Goal: Task Accomplishment & Management: Manage account settings

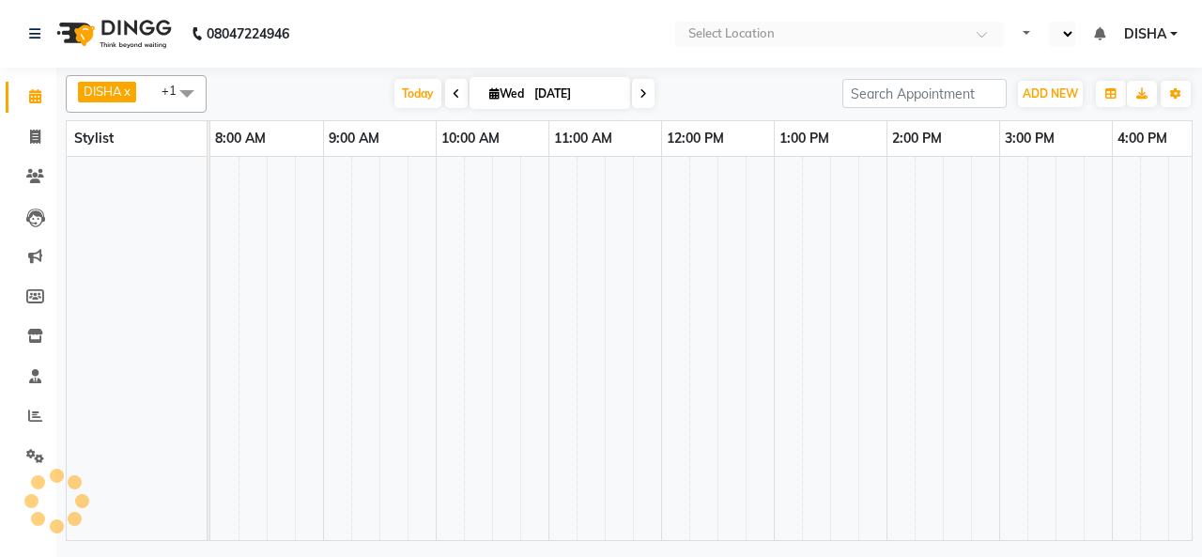
select select "en"
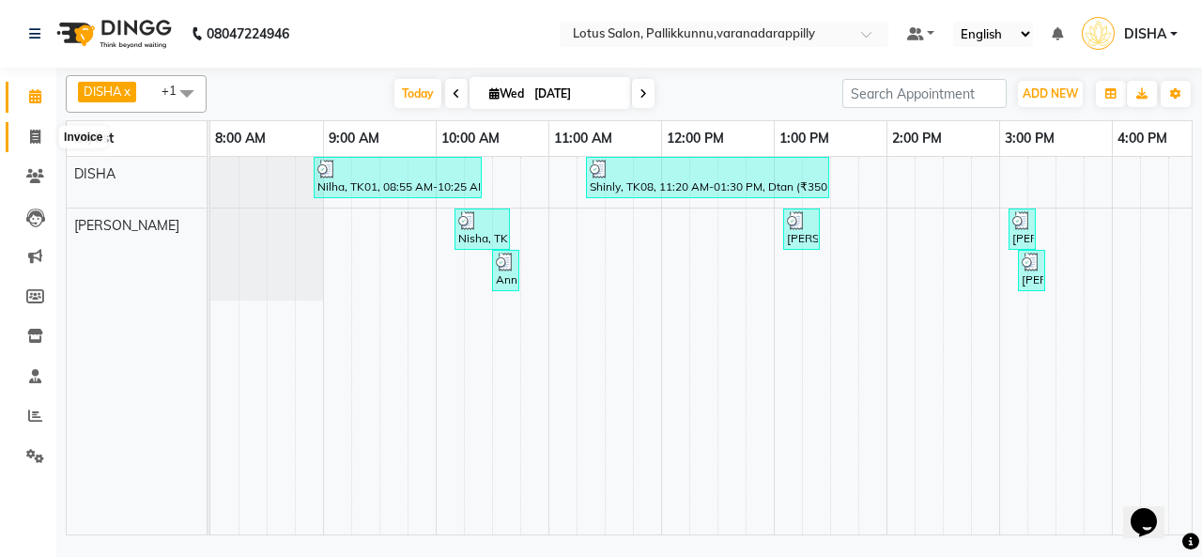
click at [39, 135] on icon at bounding box center [35, 137] width 10 height 14
select select "service"
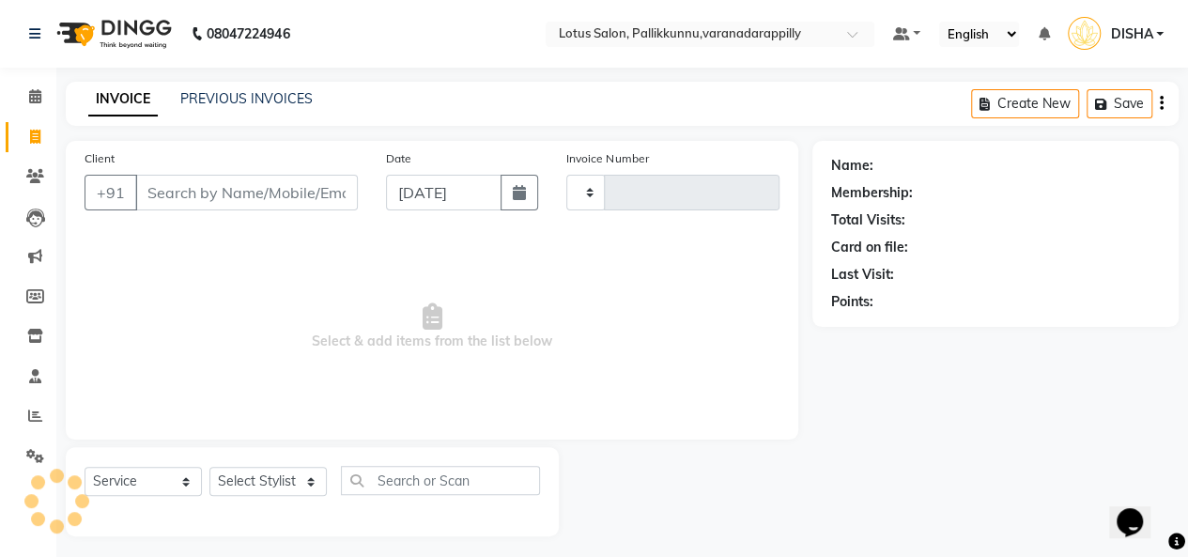
type input "1023"
select select "8188"
click at [289, 186] on input "Client" at bounding box center [246, 193] width 223 height 36
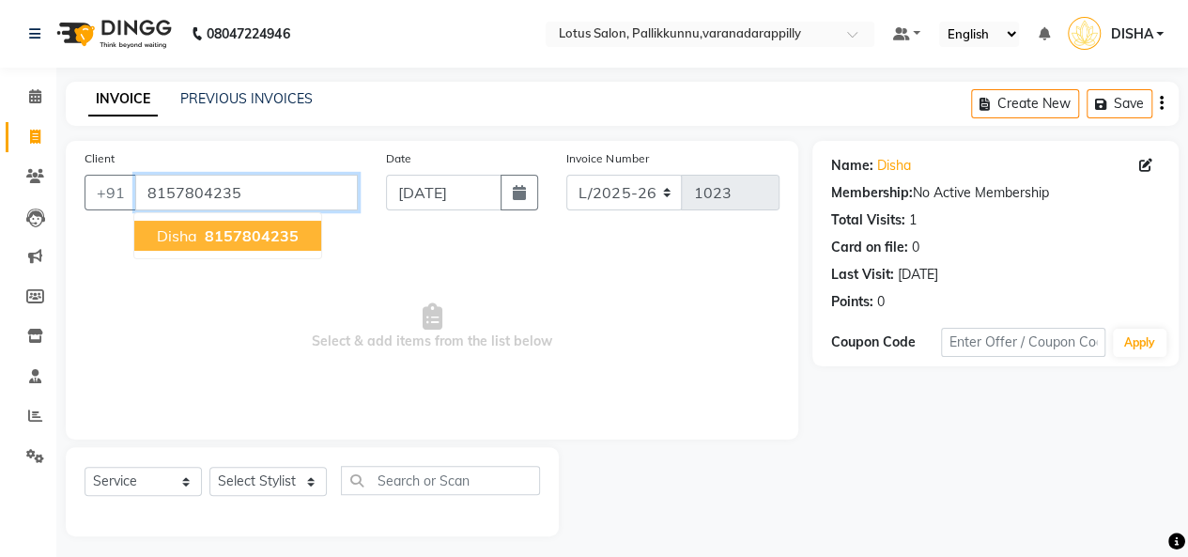
click at [289, 186] on input "8157804235" at bounding box center [246, 193] width 223 height 36
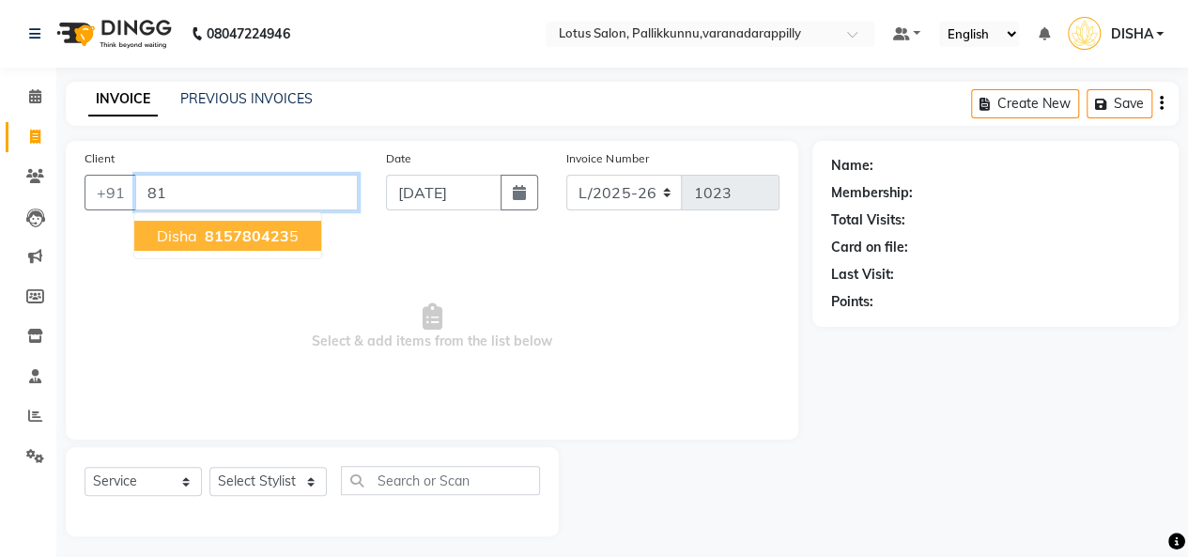
type input "8"
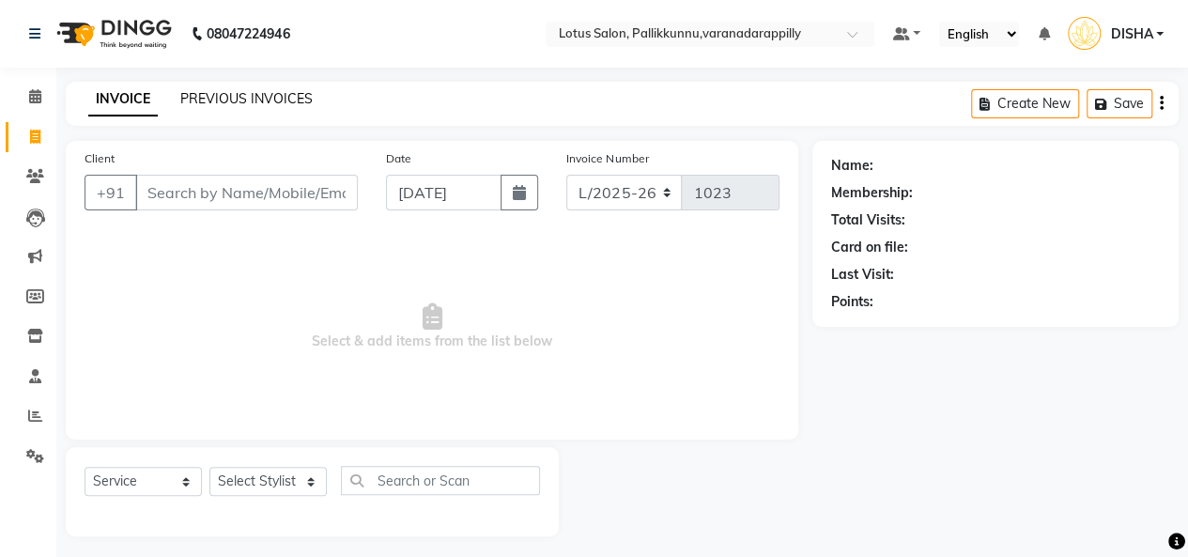
click at [247, 100] on link "PREVIOUS INVOICES" at bounding box center [246, 98] width 132 height 17
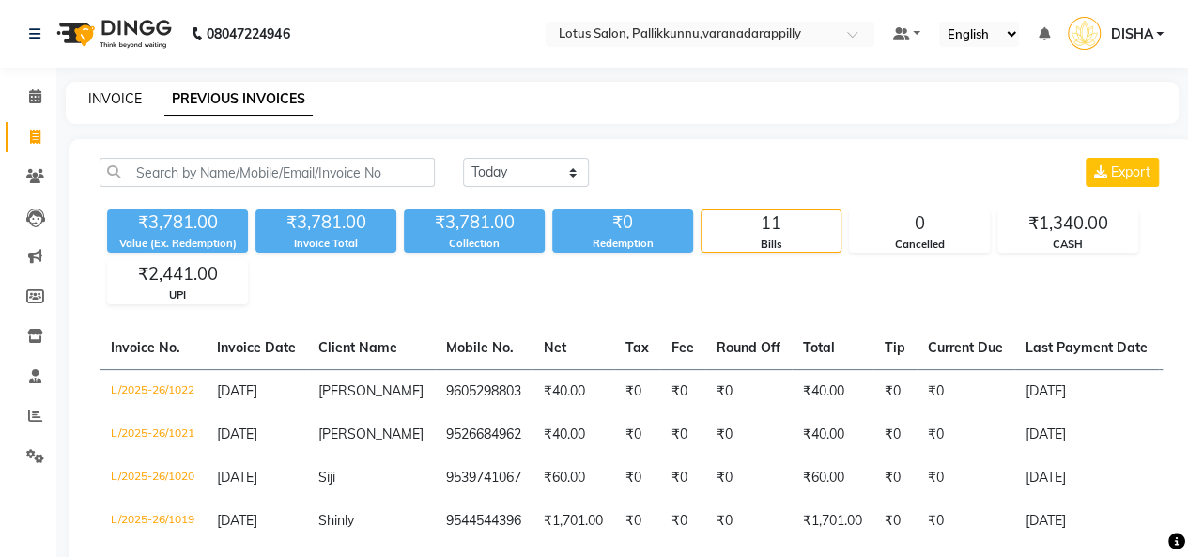
click at [124, 102] on link "INVOICE" at bounding box center [115, 98] width 54 height 17
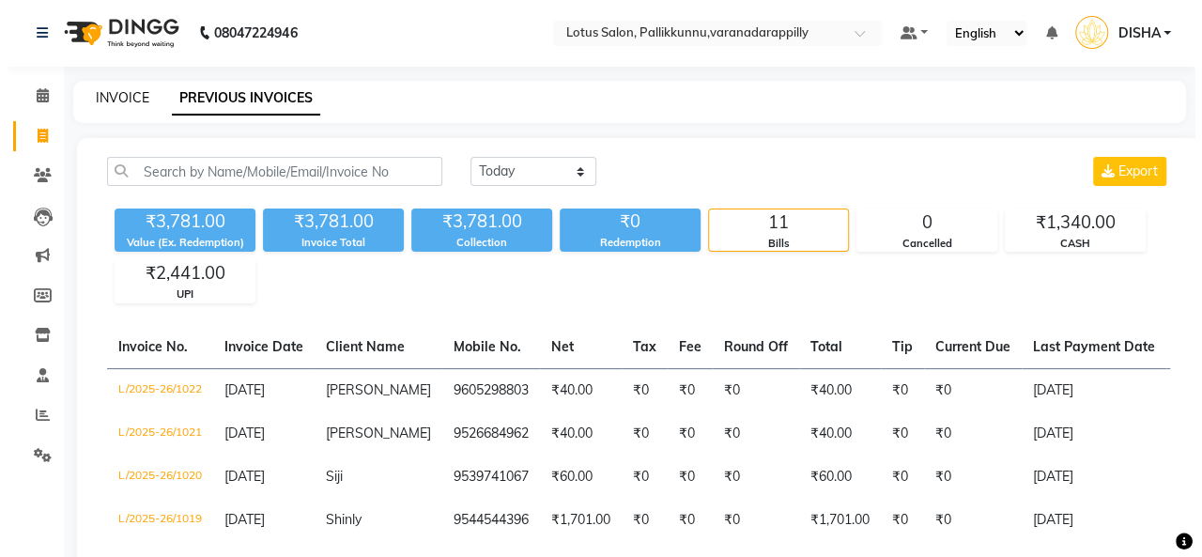
scroll to position [7, 0]
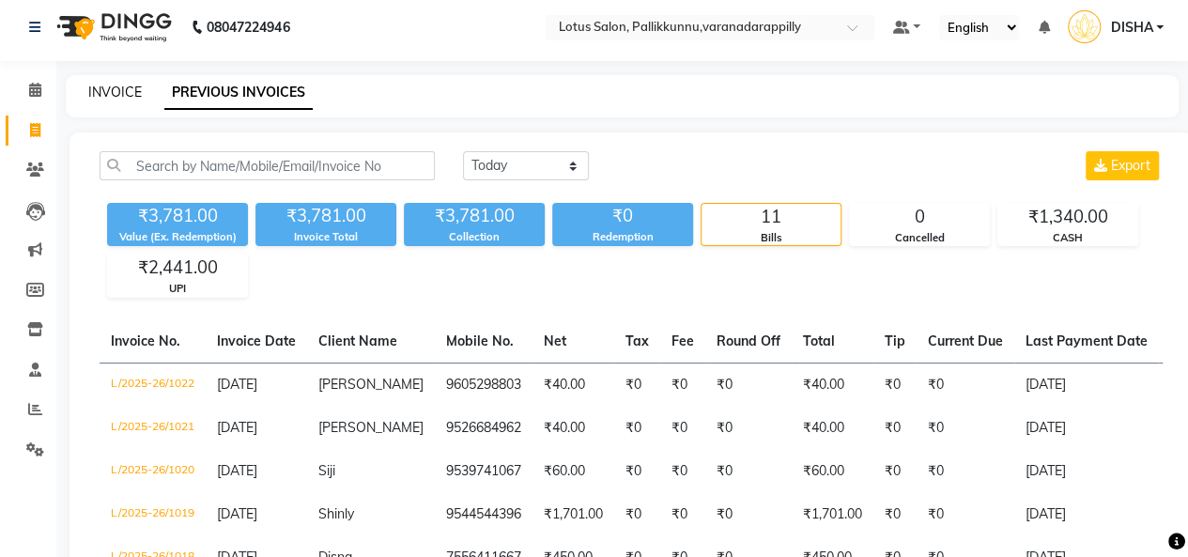
select select "service"
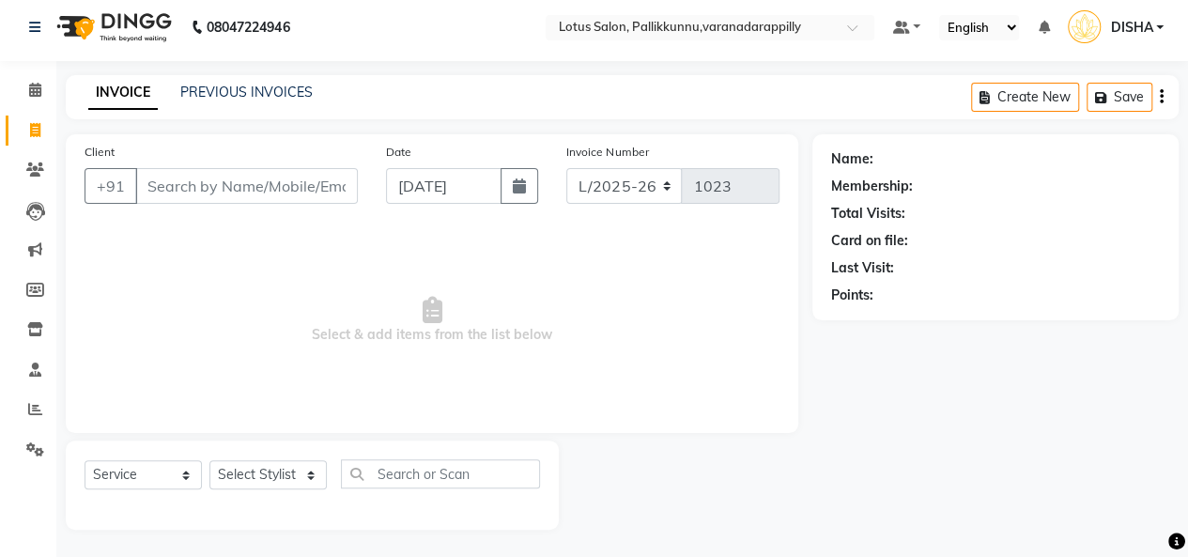
click at [202, 193] on input "Client" at bounding box center [246, 186] width 223 height 36
type input "9645305559"
click at [312, 199] on button "Add Client" at bounding box center [309, 186] width 97 height 36
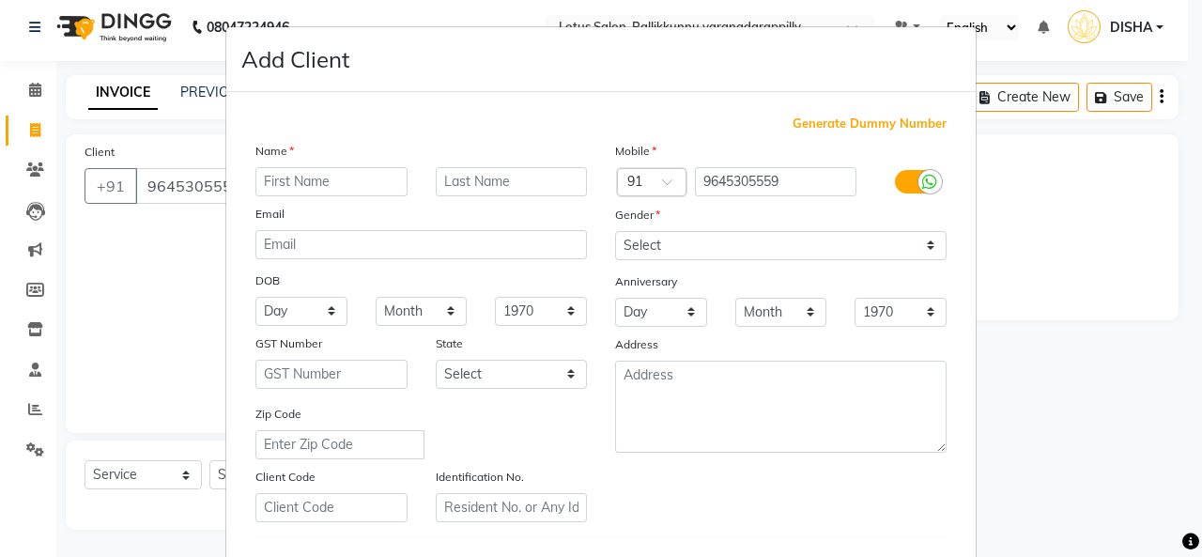
click at [314, 184] on input "text" at bounding box center [332, 181] width 152 height 29
type input "Archana"
click at [712, 244] on select "Select [DEMOGRAPHIC_DATA] [DEMOGRAPHIC_DATA] Other Prefer Not To Say" at bounding box center [781, 245] width 332 height 29
select select "[DEMOGRAPHIC_DATA]"
click at [615, 231] on select "Select [DEMOGRAPHIC_DATA] [DEMOGRAPHIC_DATA] Other Prefer Not To Say" at bounding box center [781, 245] width 332 height 29
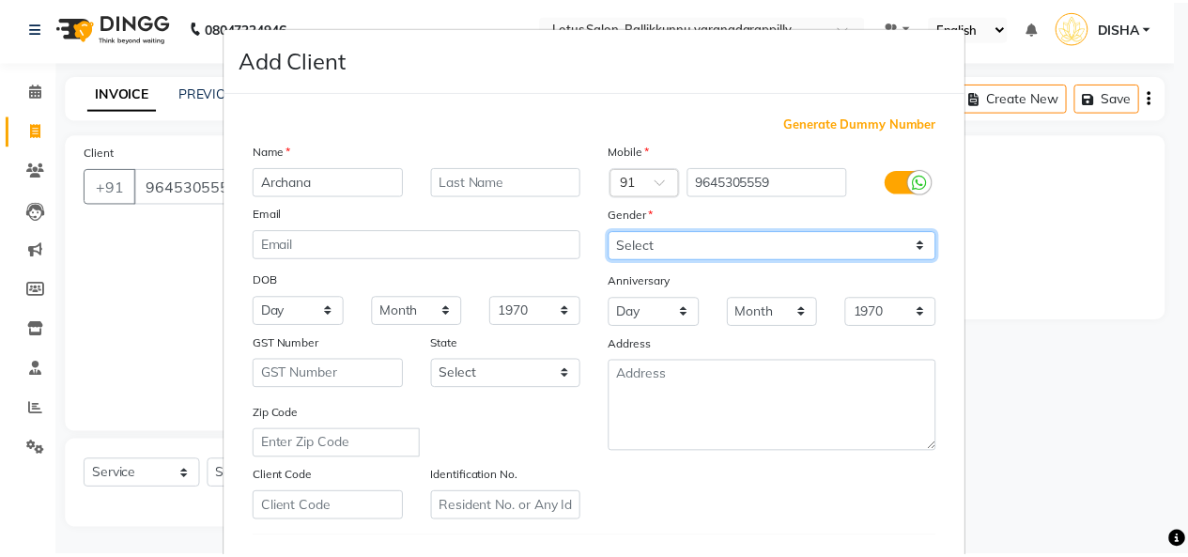
scroll to position [306, 0]
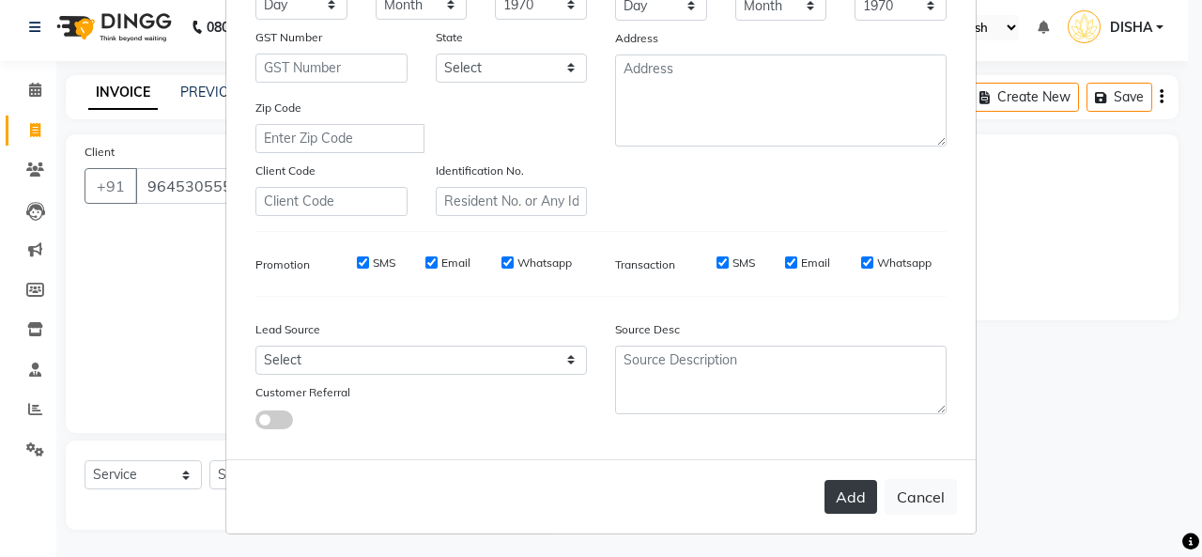
click at [852, 490] on button "Add" at bounding box center [851, 497] width 53 height 34
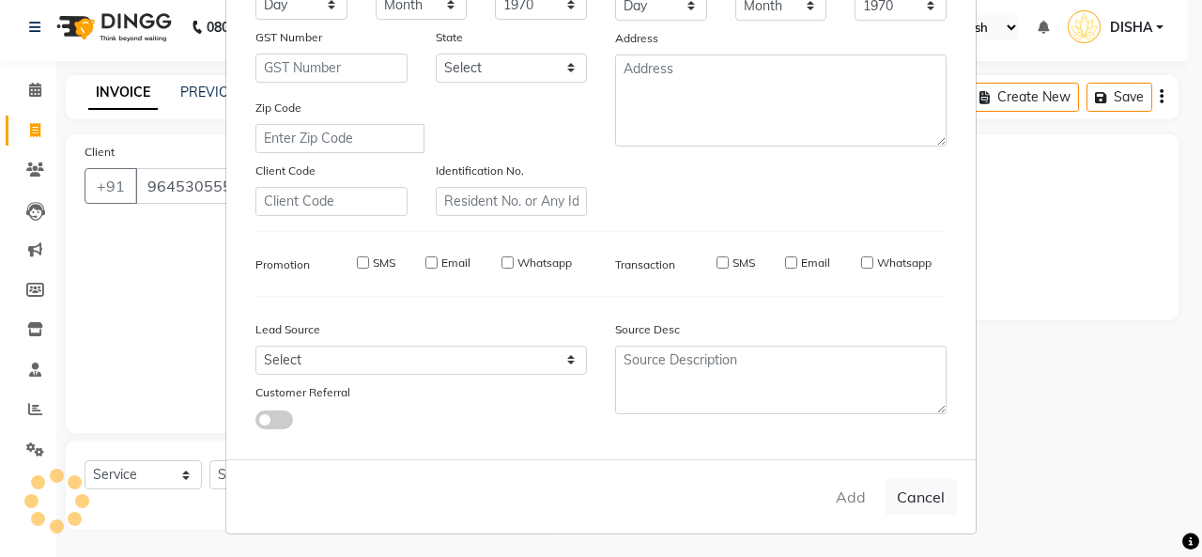
select select
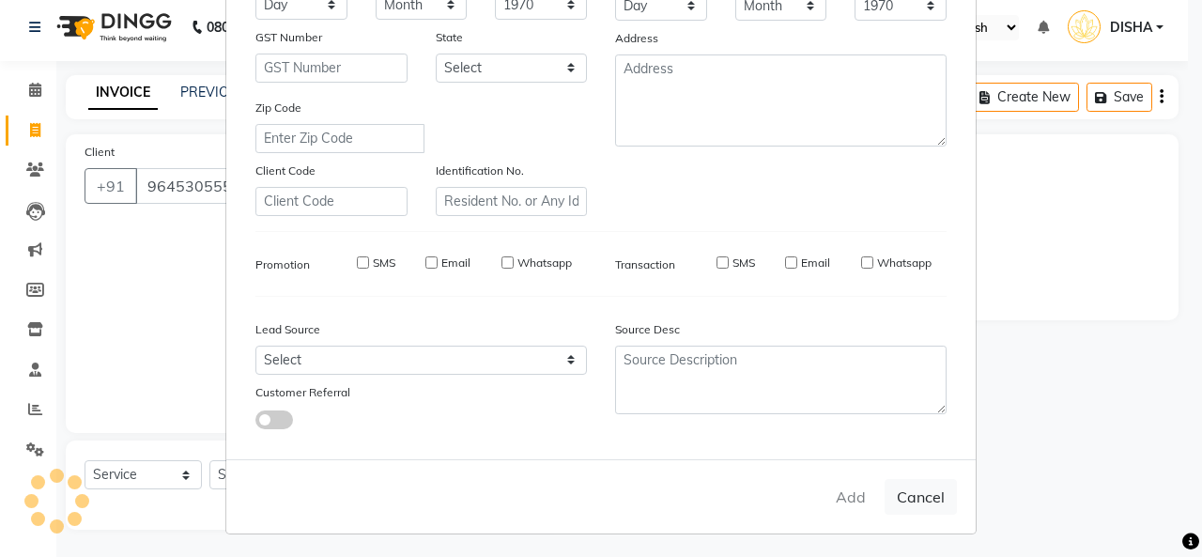
select select
checkbox input "false"
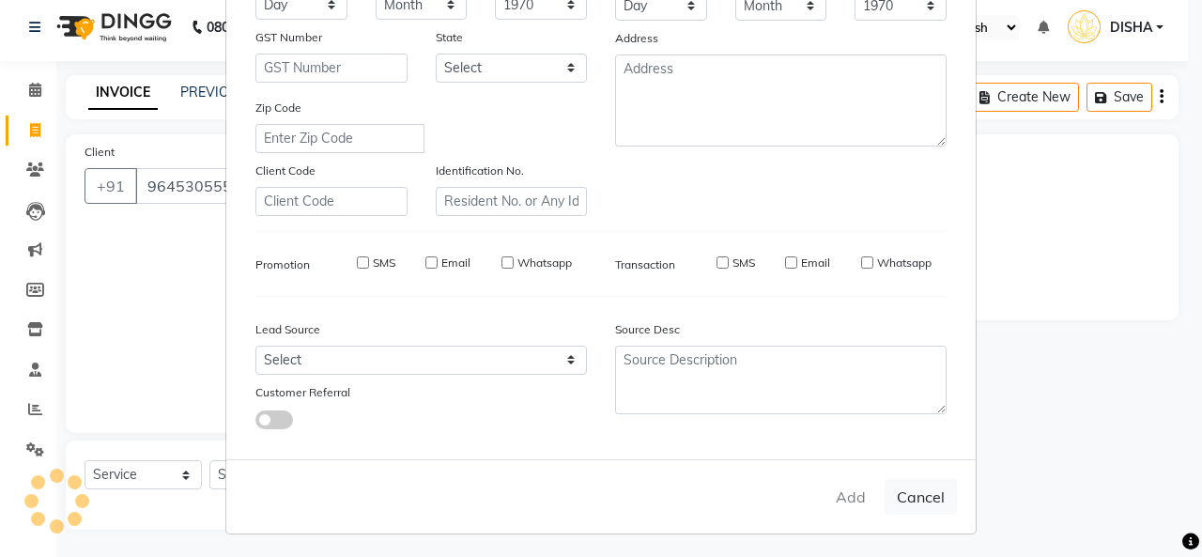
checkbox input "false"
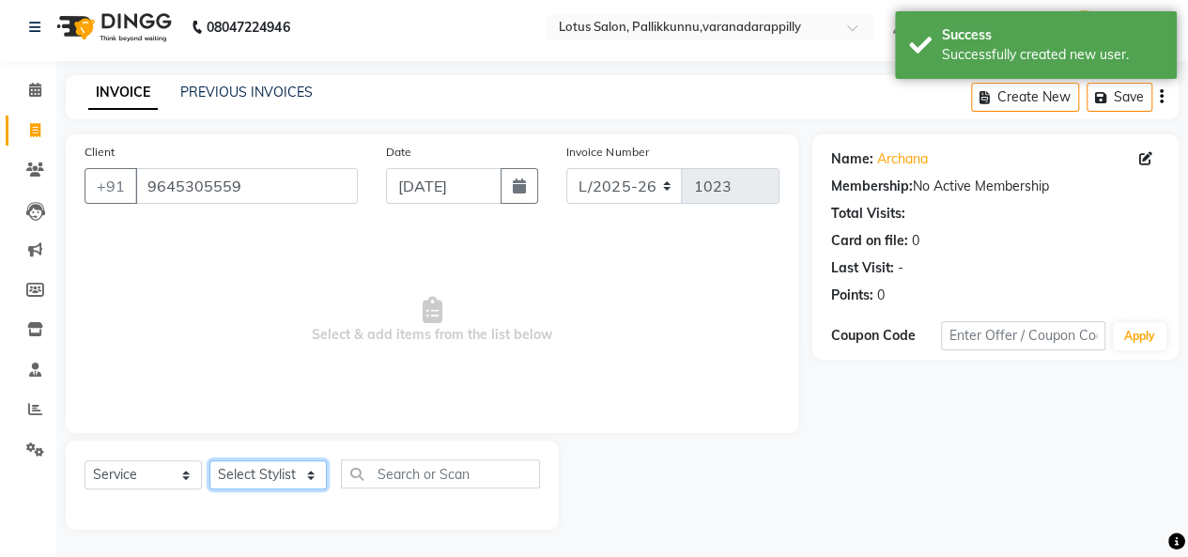
click at [276, 470] on select "Select Stylist DISHA [PERSON_NAME] Naflin [PERSON_NAME] [PERSON_NAME]" at bounding box center [267, 474] width 117 height 29
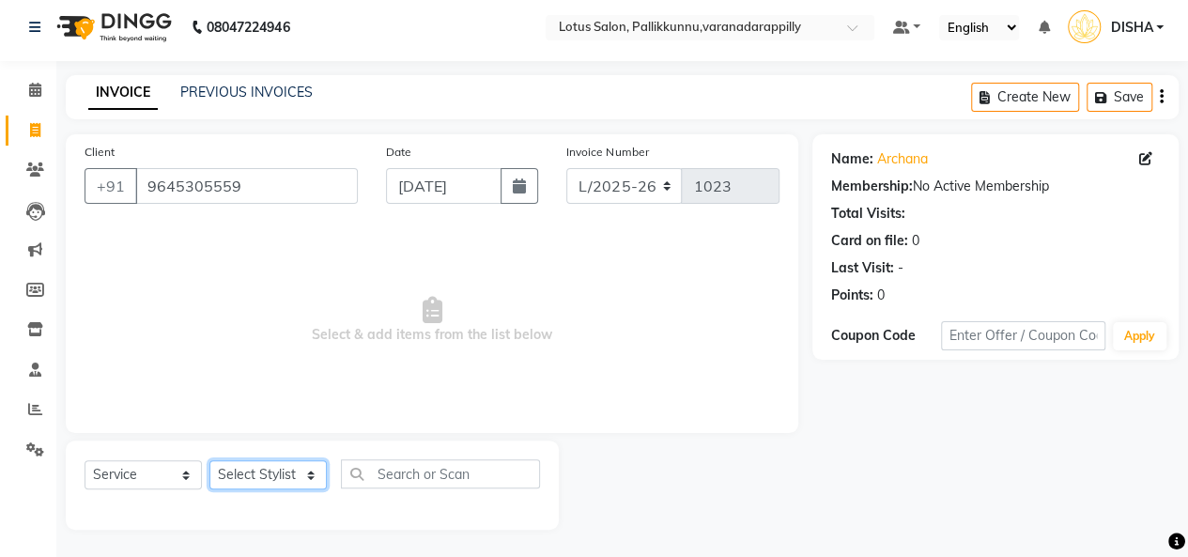
select select "60354"
click at [209, 460] on select "Select Stylist DISHA [PERSON_NAME] Naflin [PERSON_NAME] [PERSON_NAME]" at bounding box center [267, 474] width 117 height 29
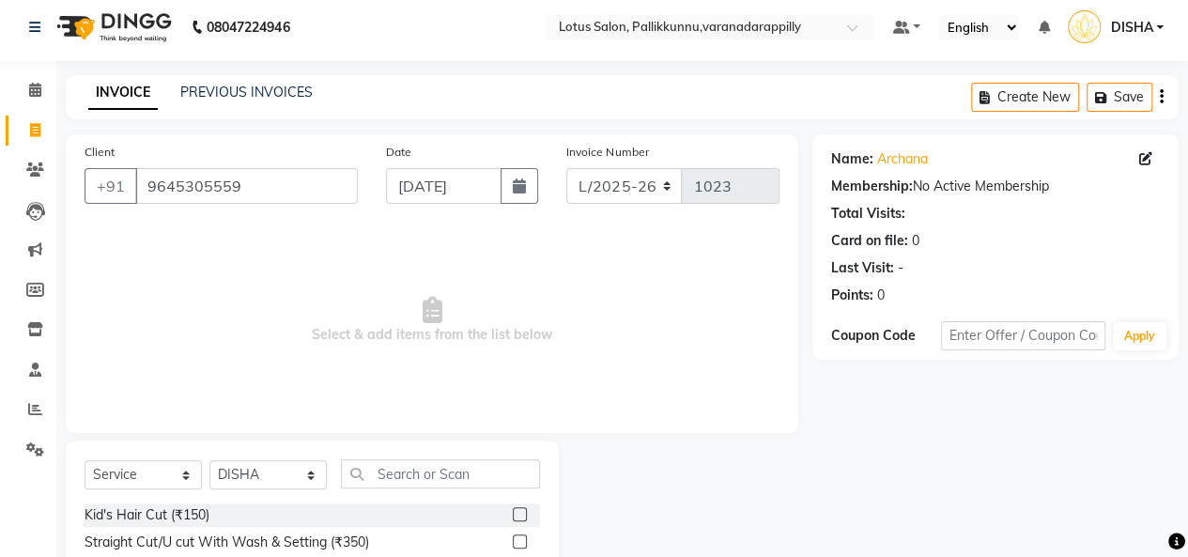
click at [513, 512] on label at bounding box center [520, 514] width 14 height 14
click at [513, 512] on input "checkbox" at bounding box center [519, 515] width 12 height 12
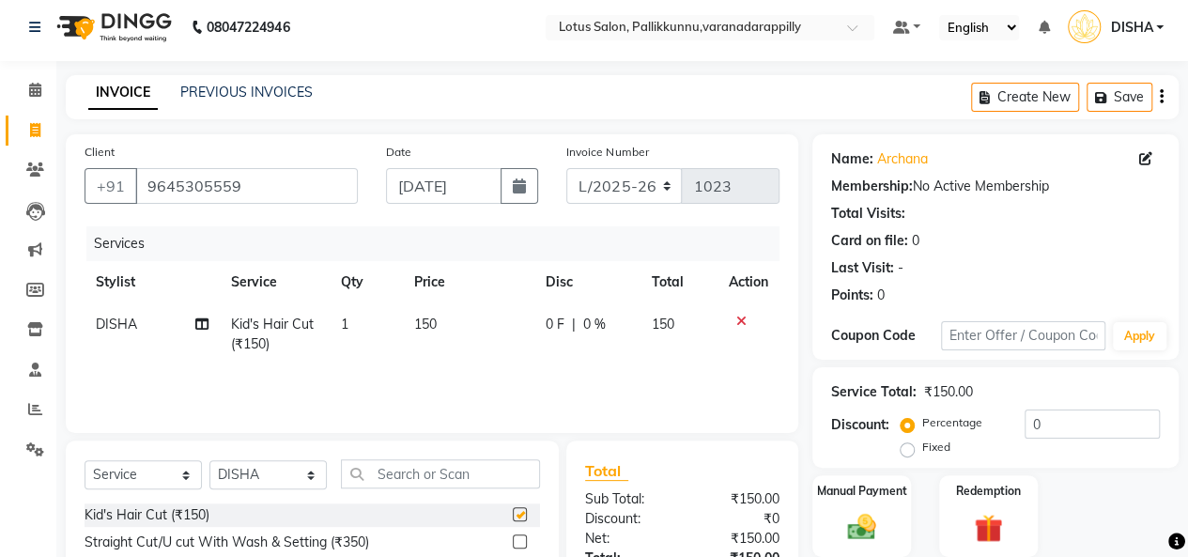
checkbox input "false"
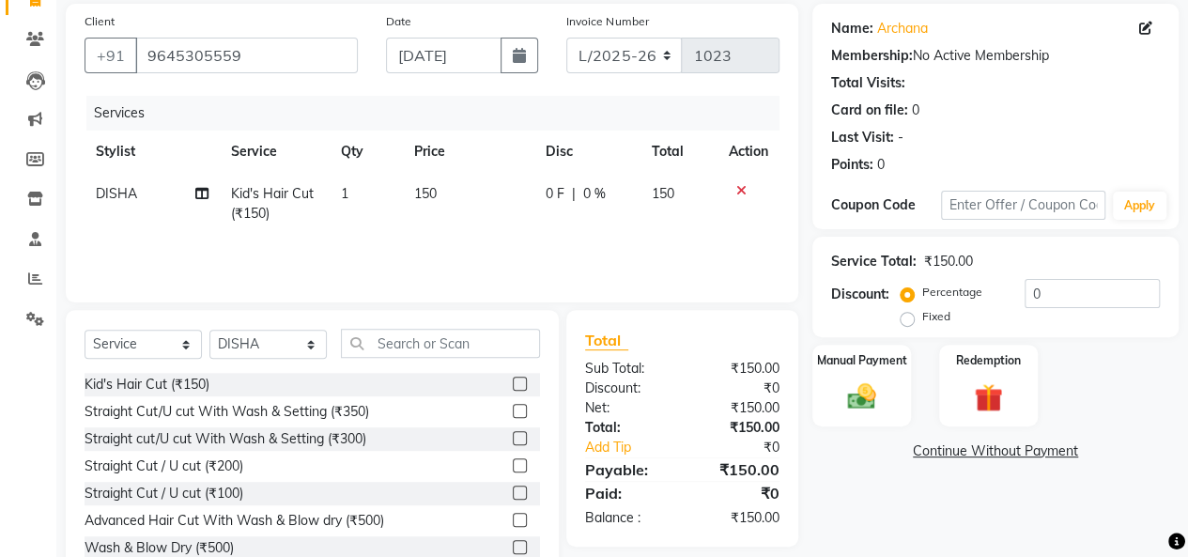
scroll to position [147, 0]
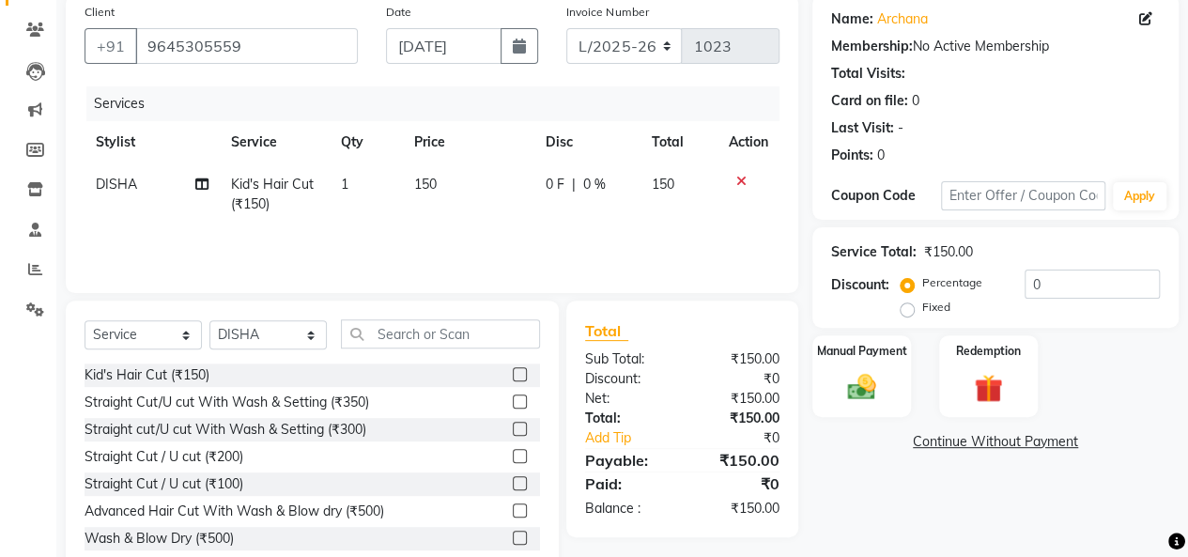
click at [513, 429] on label at bounding box center [520, 429] width 14 height 14
click at [513, 429] on input "checkbox" at bounding box center [519, 430] width 12 height 12
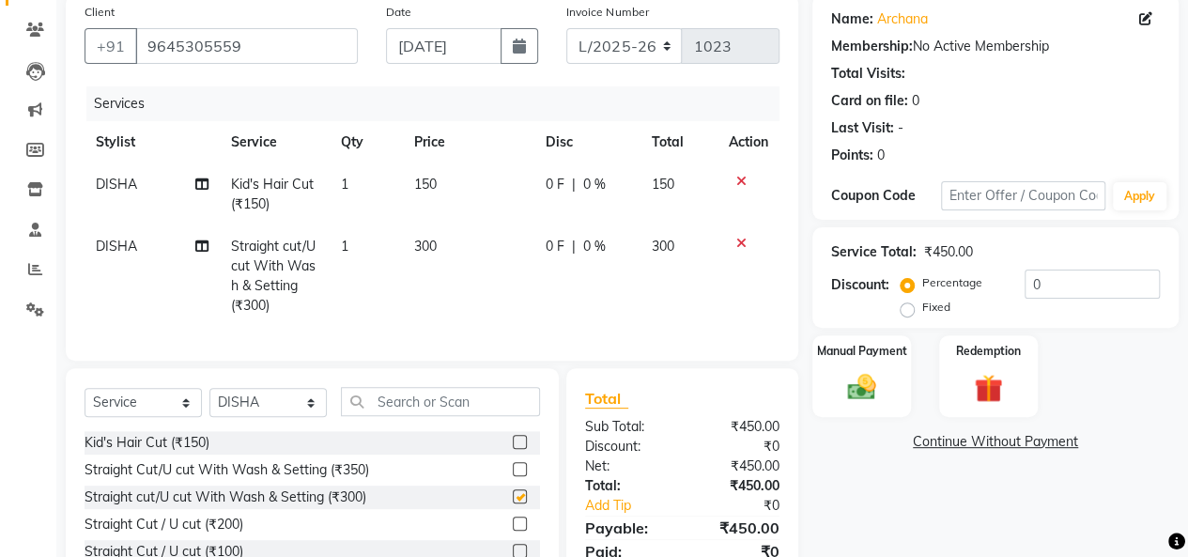
checkbox input "false"
click at [548, 201] on td "0 F | 0 %" at bounding box center [587, 194] width 106 height 62
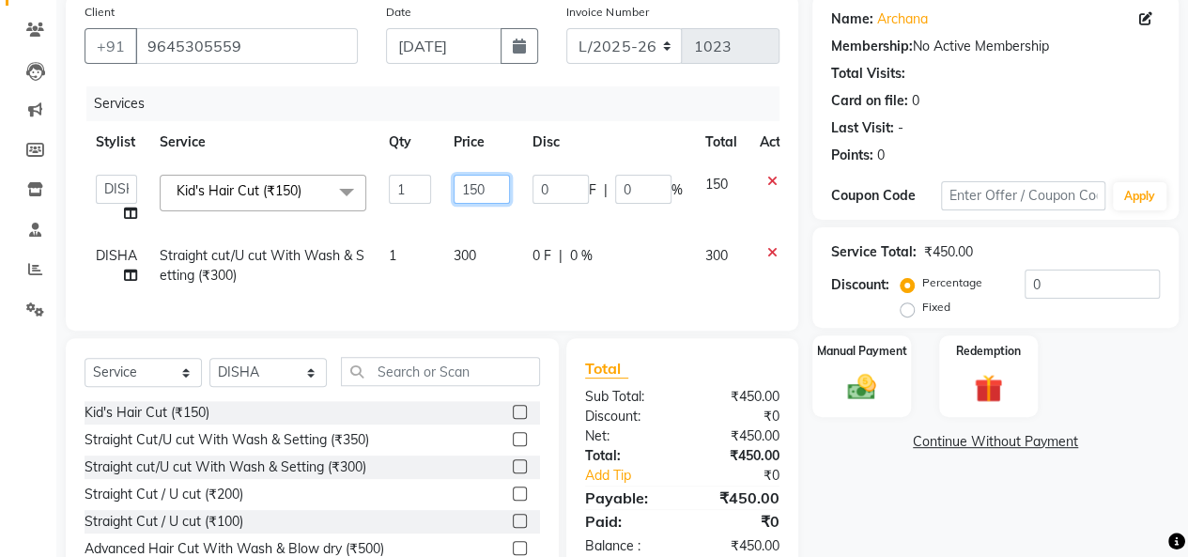
click at [472, 187] on input "150" at bounding box center [482, 189] width 56 height 29
type input "250"
click at [880, 439] on link "Continue Without Payment" at bounding box center [995, 442] width 359 height 20
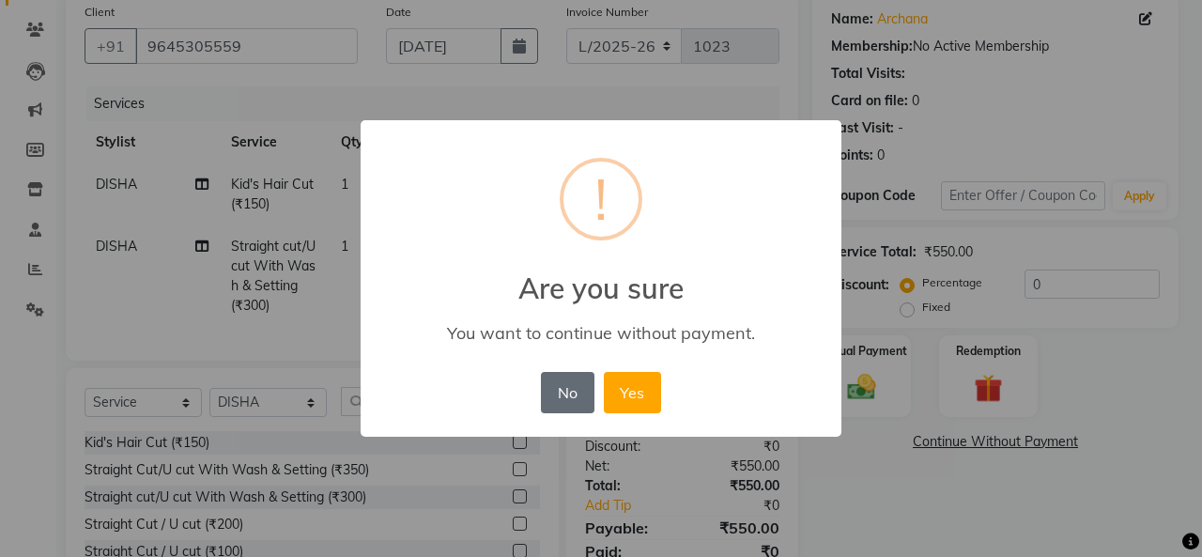
click at [564, 387] on button "No" at bounding box center [567, 392] width 53 height 41
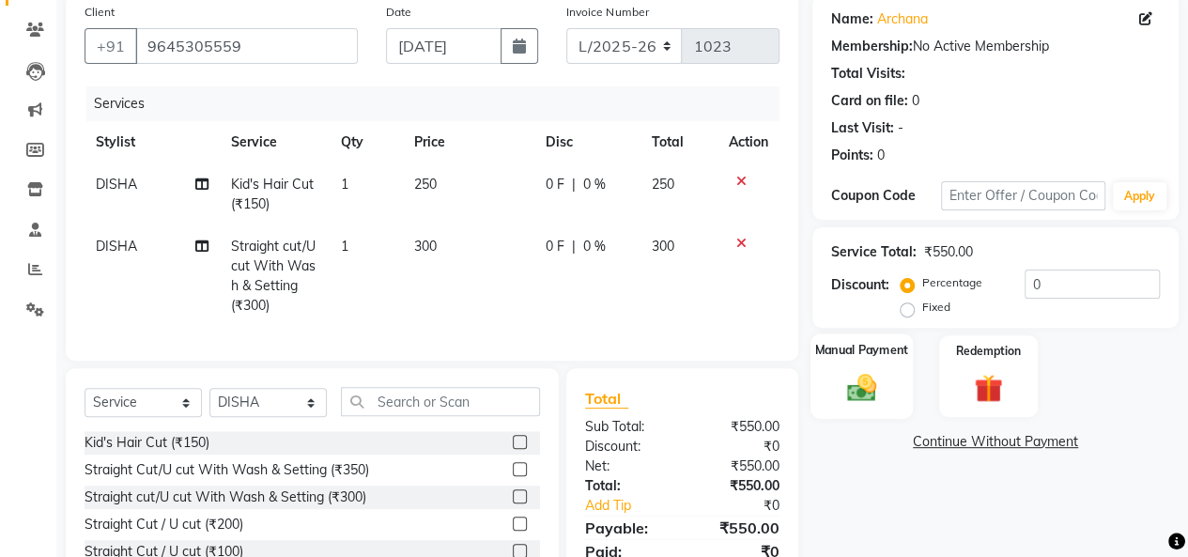
click at [846, 380] on img at bounding box center [862, 387] width 48 height 34
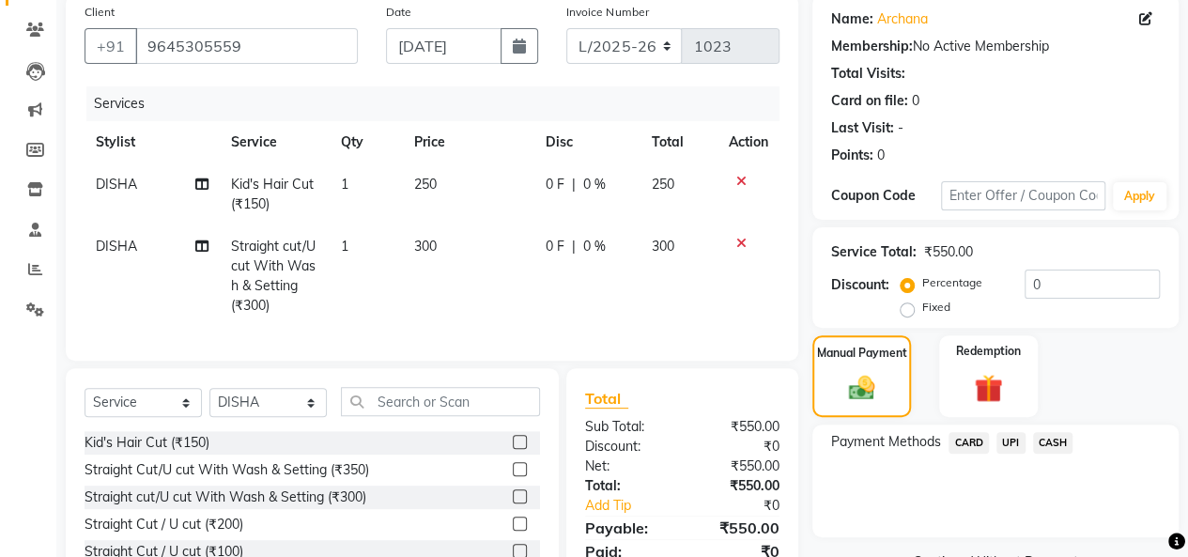
click at [1005, 442] on span "UPI" at bounding box center [1011, 443] width 29 height 22
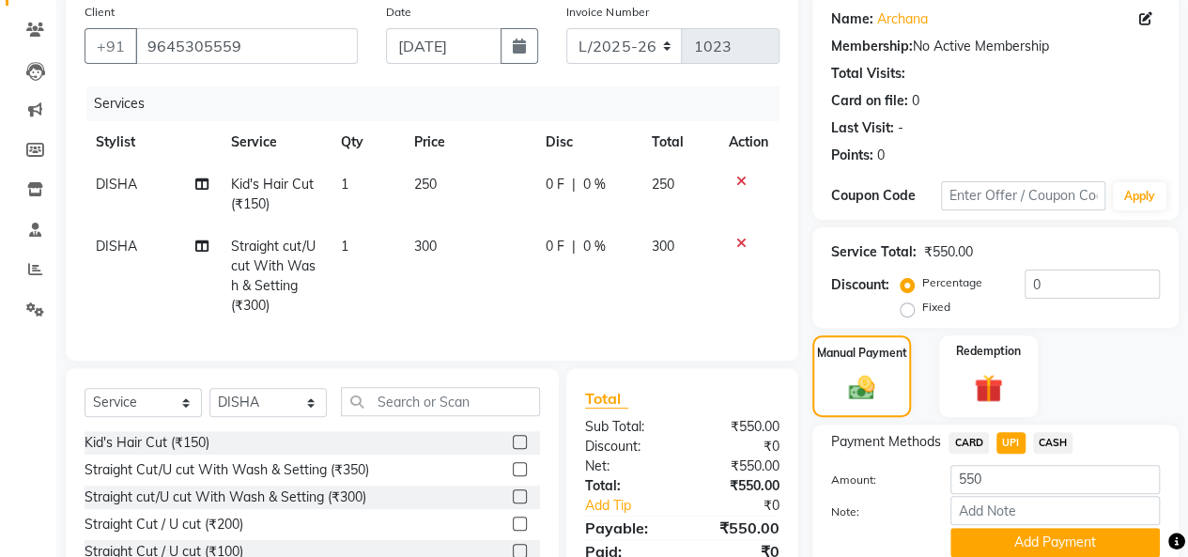
scroll to position [276, 0]
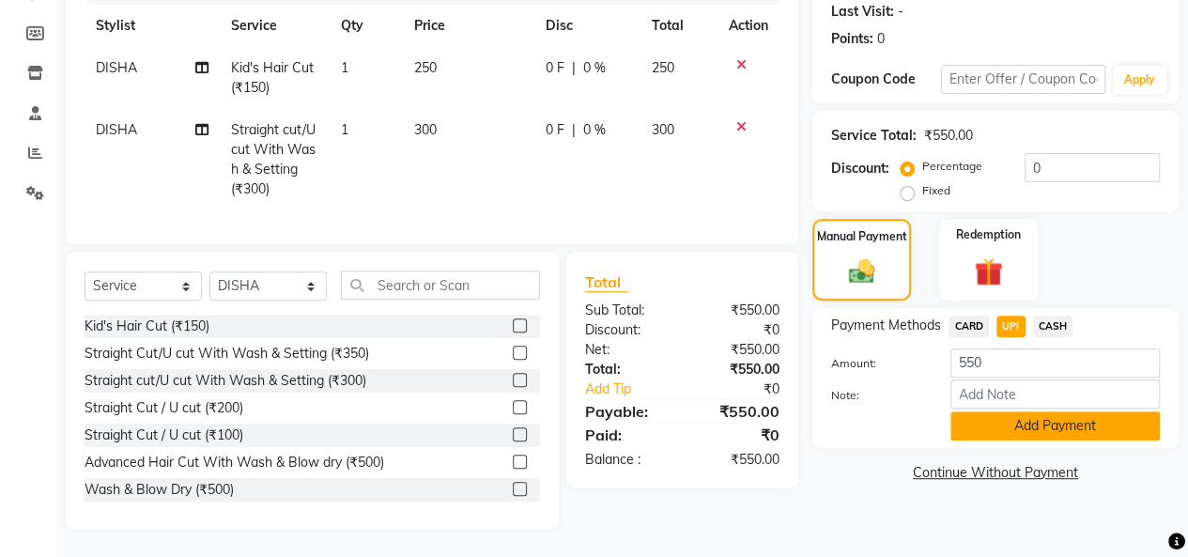
click at [1049, 411] on button "Add Payment" at bounding box center [1055, 425] width 209 height 29
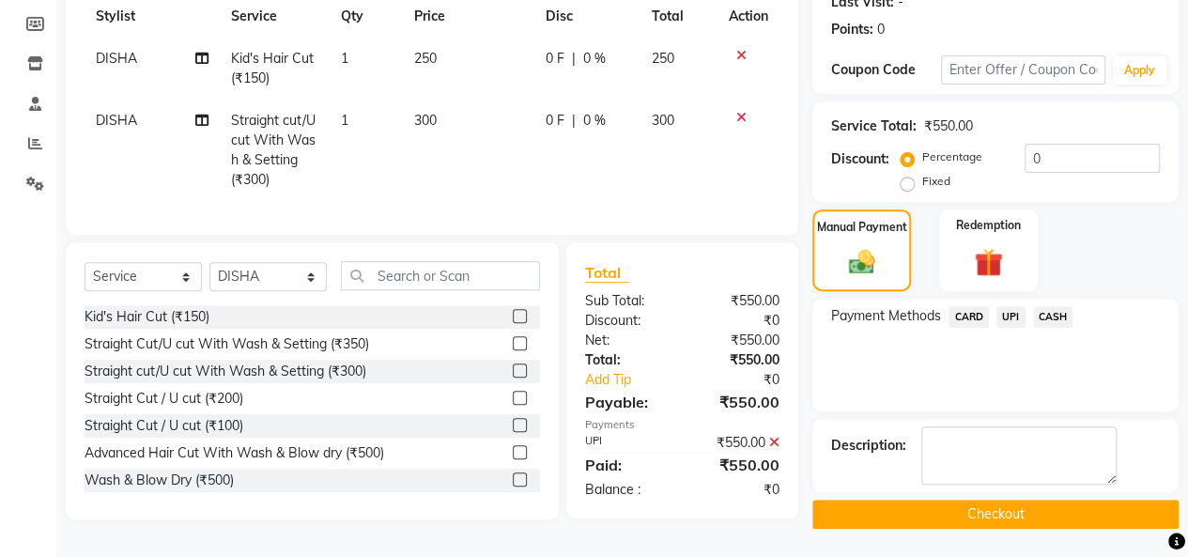
click at [1038, 506] on button "Checkout" at bounding box center [996, 514] width 366 height 29
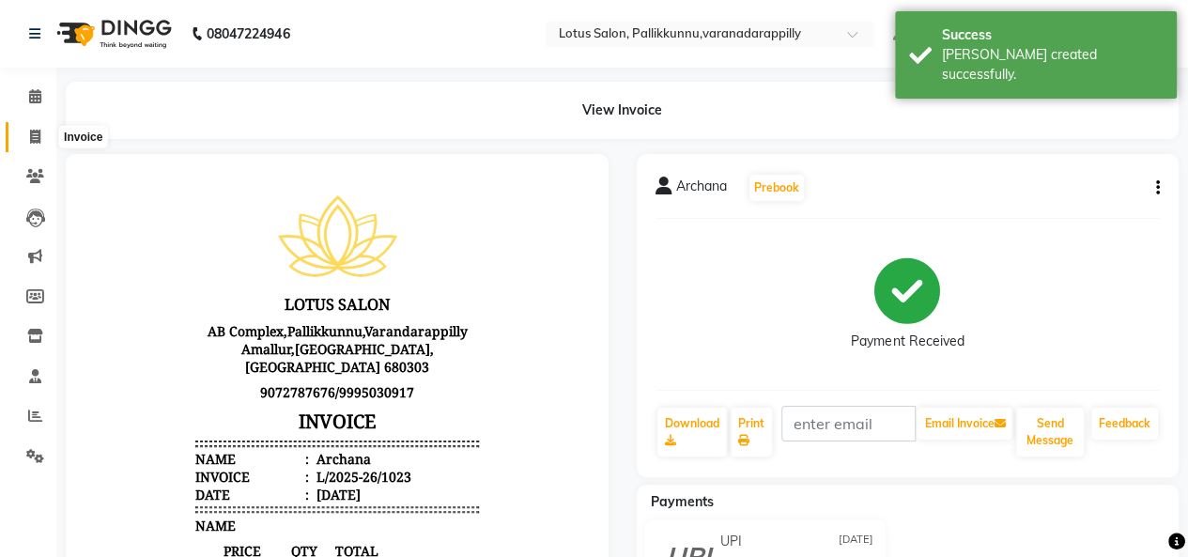
click at [39, 135] on icon at bounding box center [35, 137] width 10 height 14
select select "service"
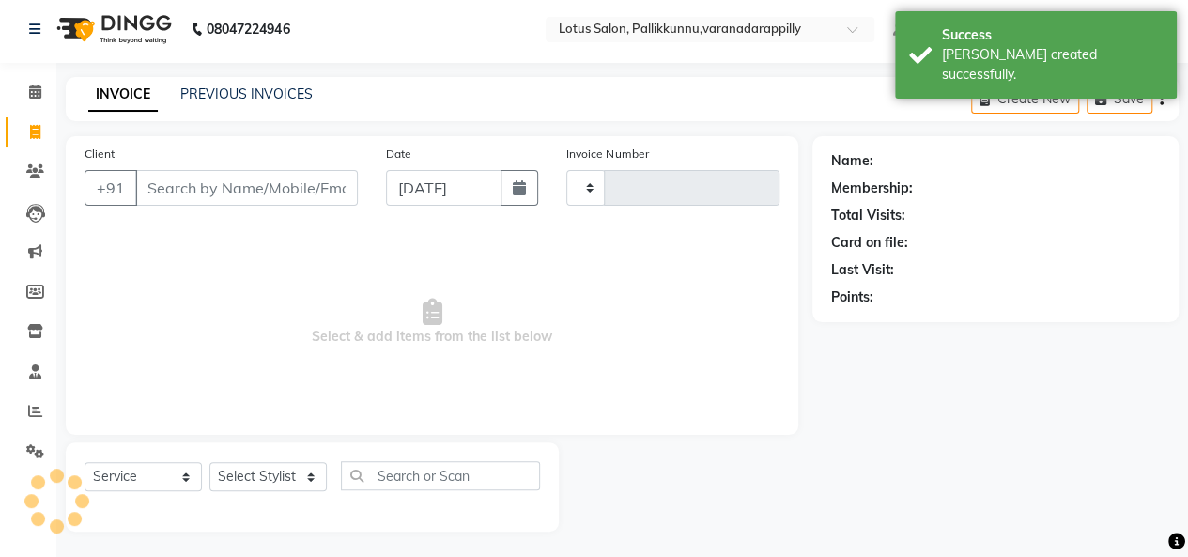
scroll to position [7, 0]
type input "1024"
select select "8188"
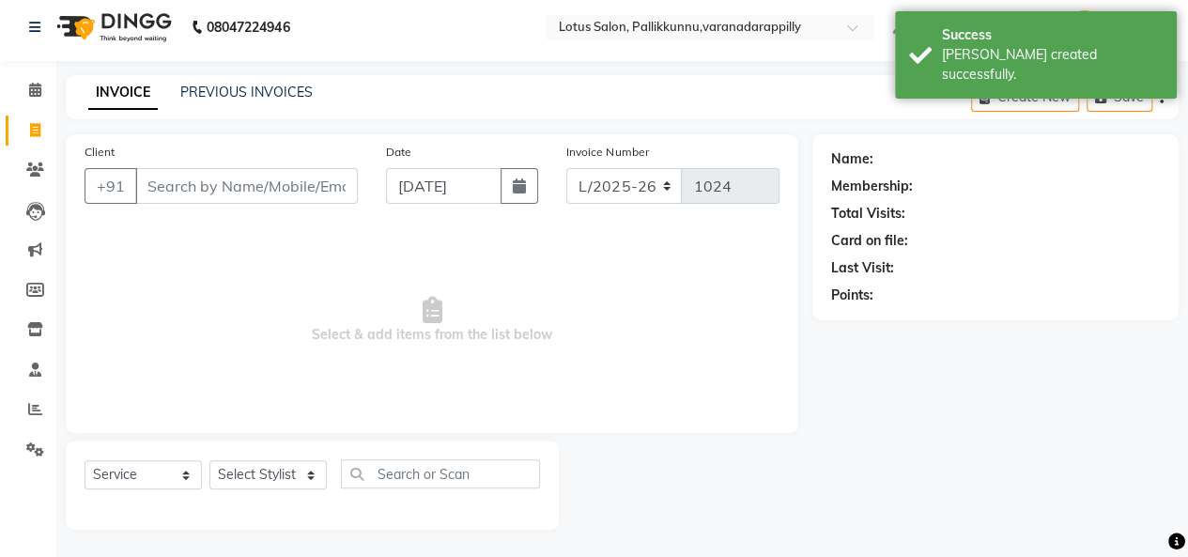
click at [226, 179] on input "Client" at bounding box center [246, 186] width 223 height 36
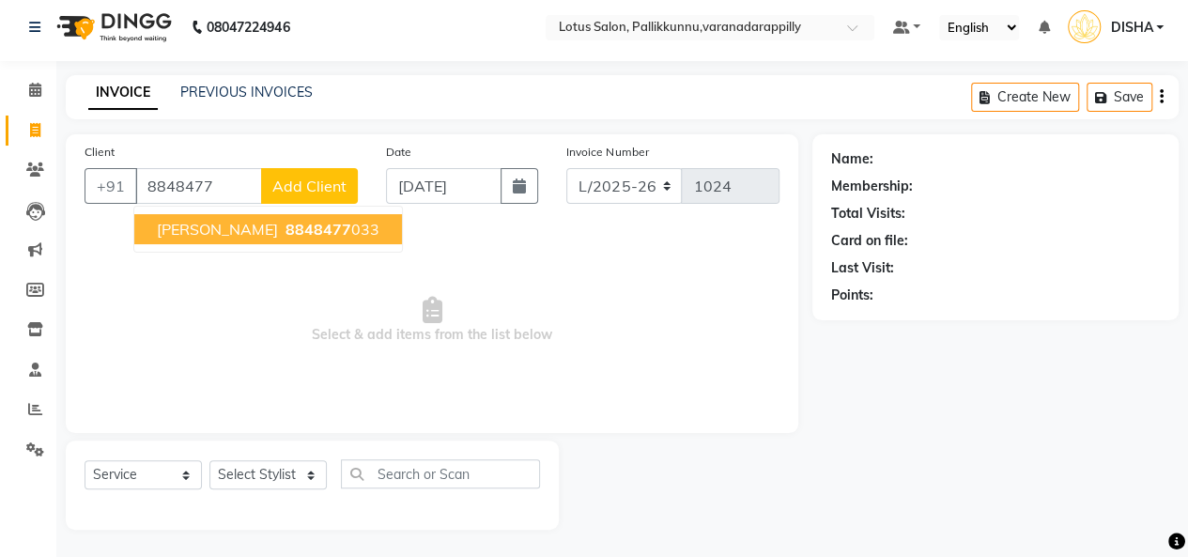
click at [228, 223] on span "[PERSON_NAME]" at bounding box center [217, 229] width 121 height 19
type input "8848477033"
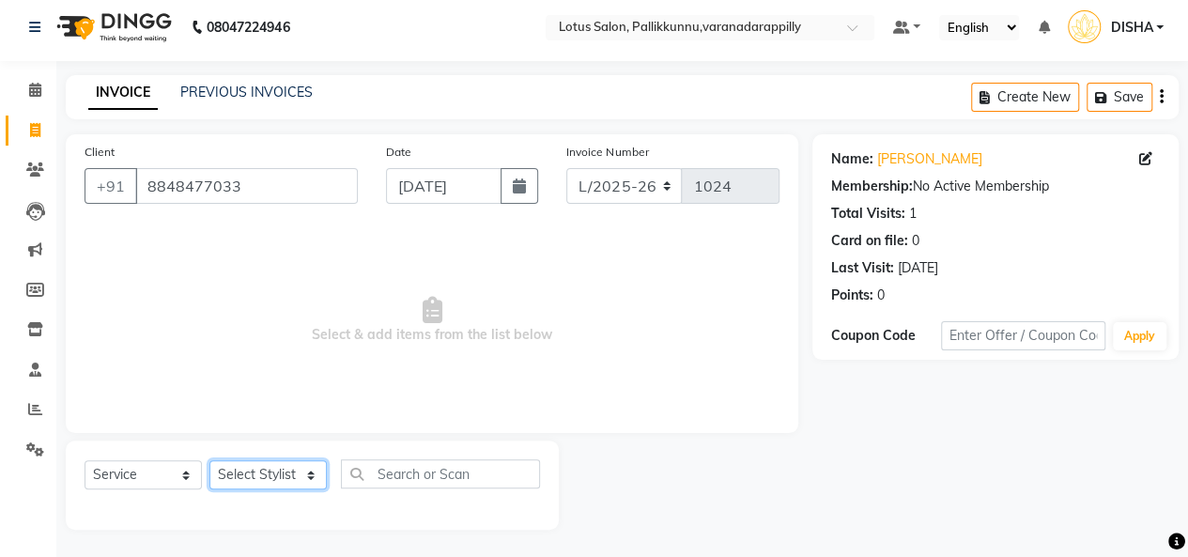
click at [286, 473] on select "Select Stylist DISHA [PERSON_NAME] Naflin [PERSON_NAME] [PERSON_NAME]" at bounding box center [267, 474] width 117 height 29
select select "89522"
click at [209, 460] on select "Select Stylist DISHA [PERSON_NAME] Naflin [PERSON_NAME] [PERSON_NAME]" at bounding box center [267, 474] width 117 height 29
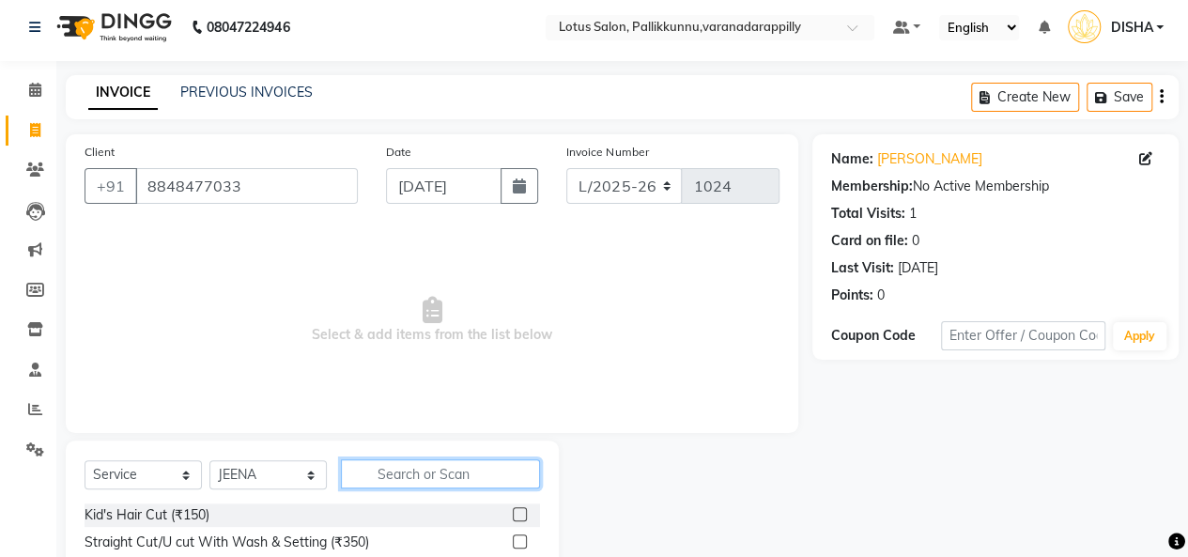
click at [425, 469] on input "text" at bounding box center [440, 473] width 199 height 29
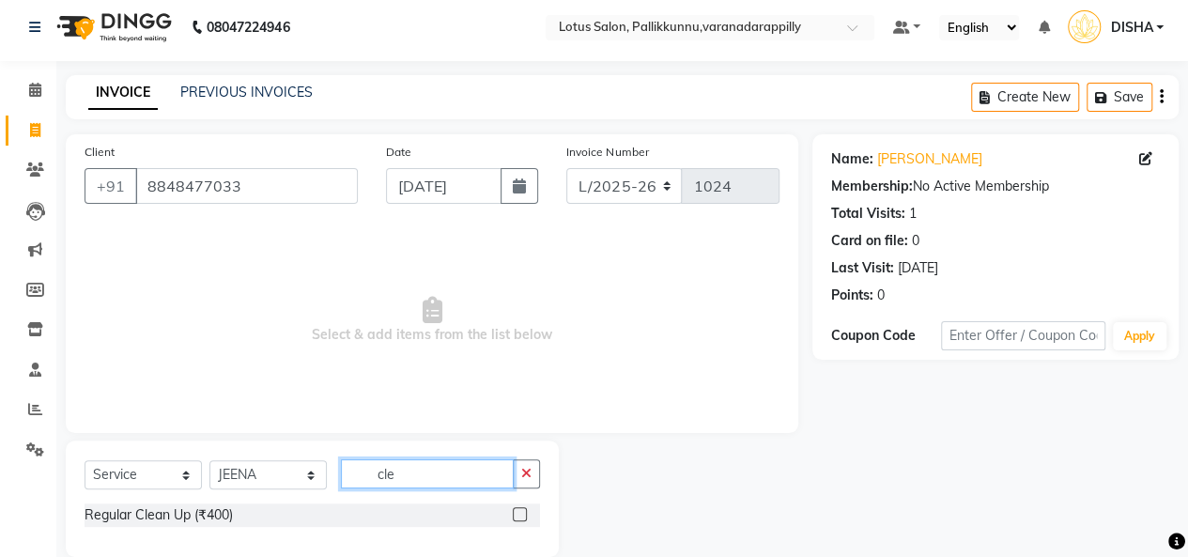
type input "cle"
click at [516, 514] on label at bounding box center [520, 514] width 14 height 14
click at [516, 514] on input "checkbox" at bounding box center [519, 515] width 12 height 12
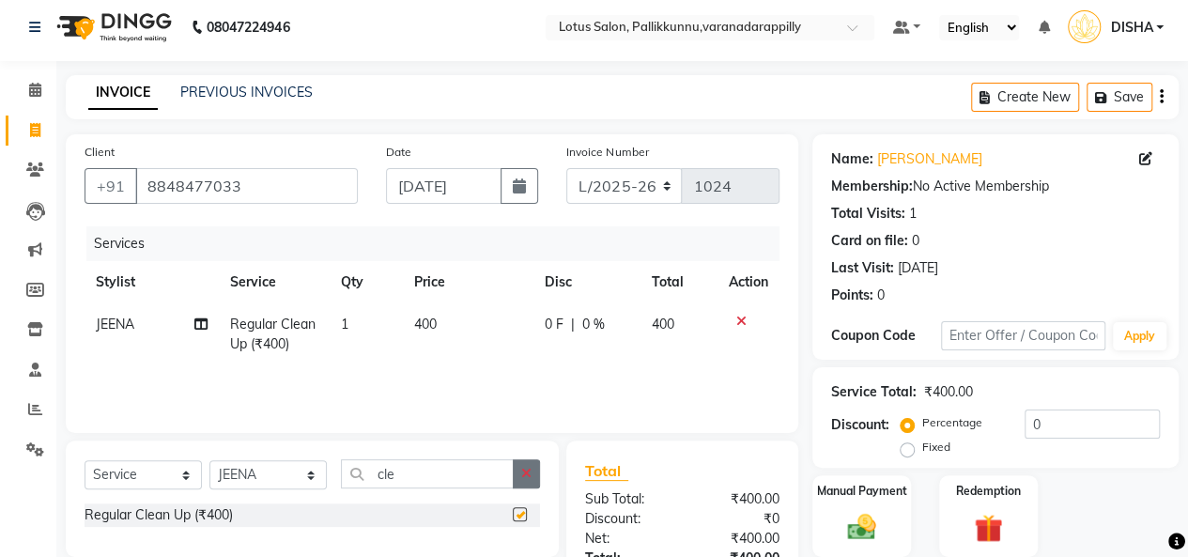
checkbox input "false"
click at [532, 471] on button "button" at bounding box center [526, 473] width 27 height 29
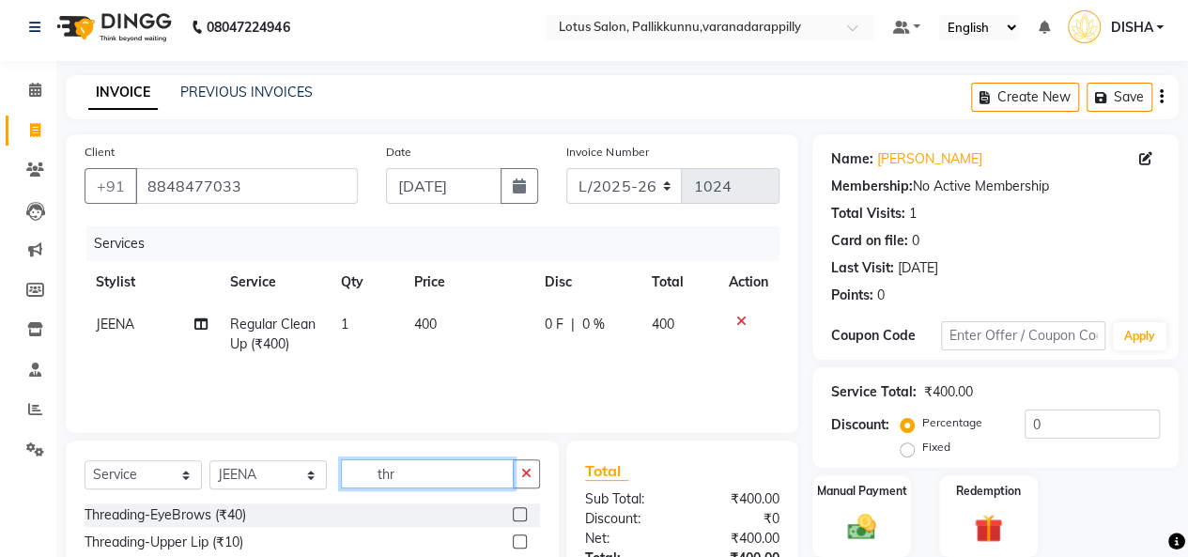
type input "thr"
click at [513, 512] on label at bounding box center [520, 514] width 14 height 14
click at [513, 512] on input "checkbox" at bounding box center [519, 515] width 12 height 12
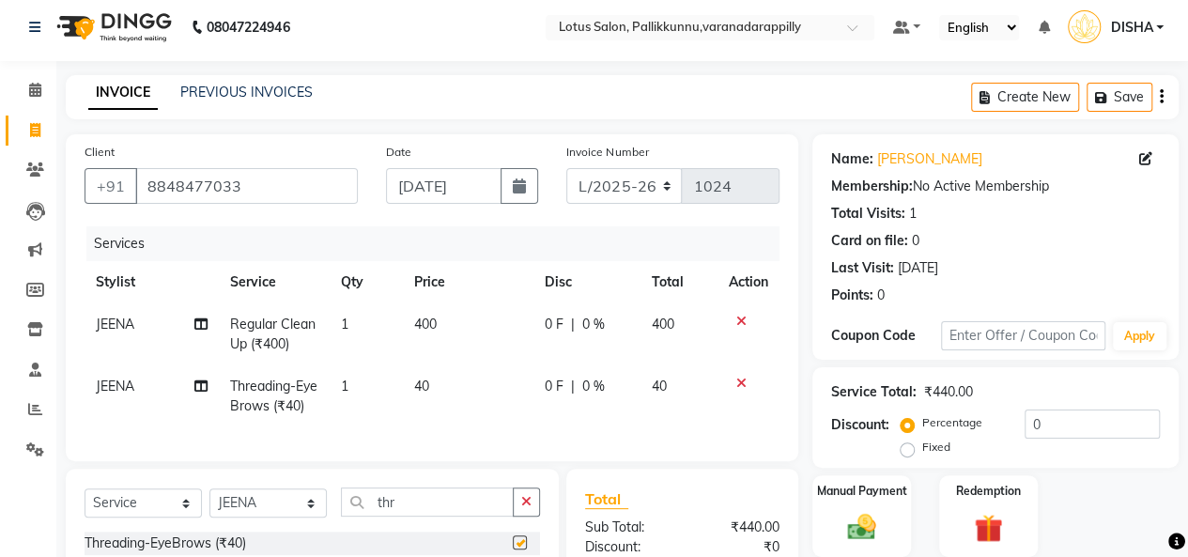
checkbox input "false"
click at [525, 508] on icon "button" at bounding box center [526, 501] width 10 height 13
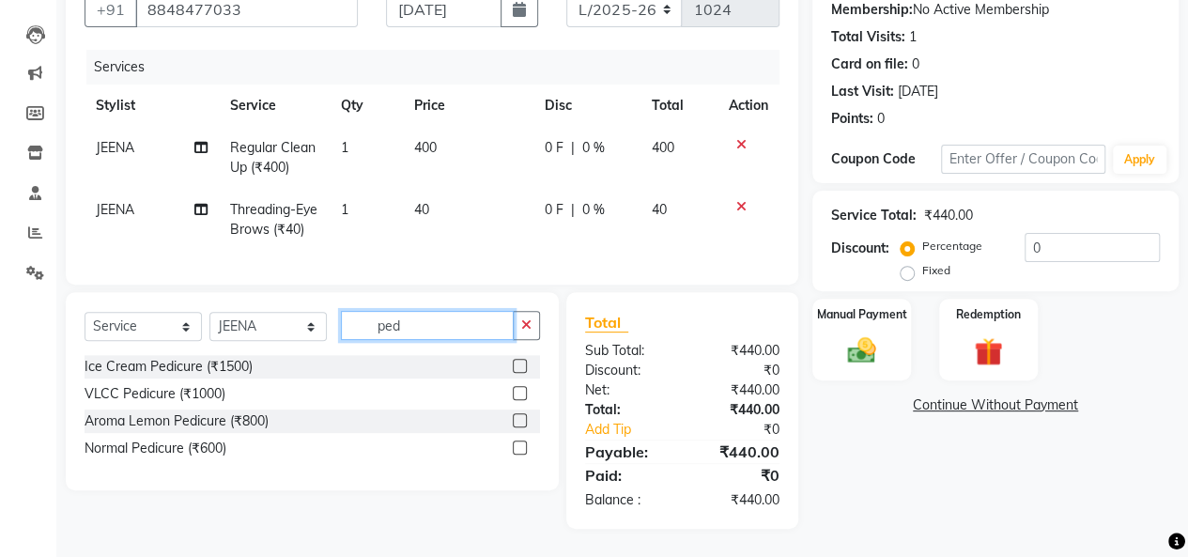
type input "ped"
click at [515, 420] on label at bounding box center [520, 420] width 14 height 14
click at [515, 420] on input "checkbox" at bounding box center [519, 421] width 12 height 12
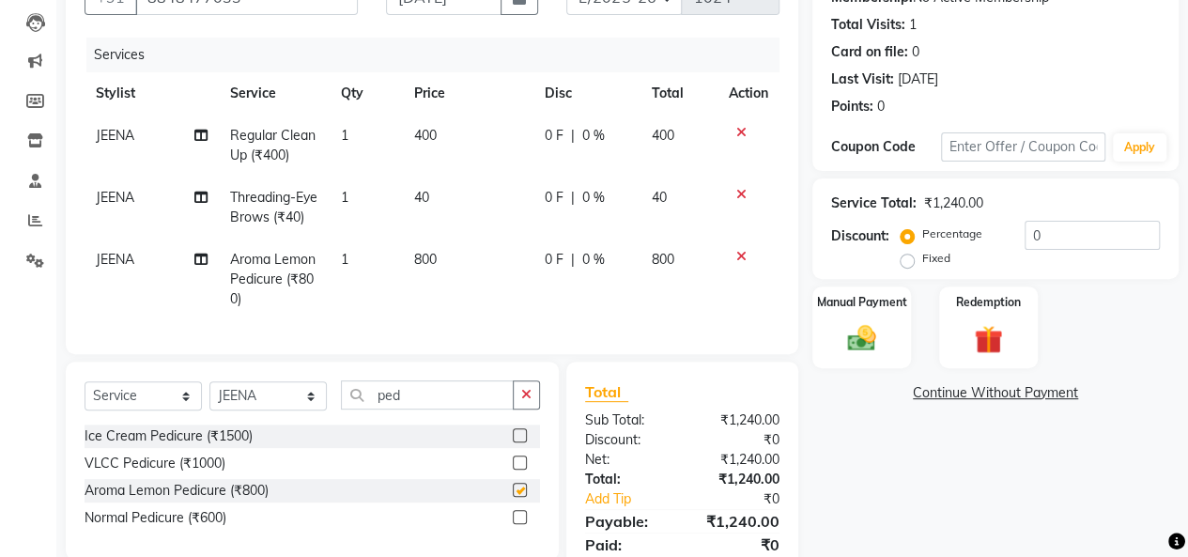
checkbox input "false"
click at [853, 337] on img at bounding box center [862, 338] width 48 height 34
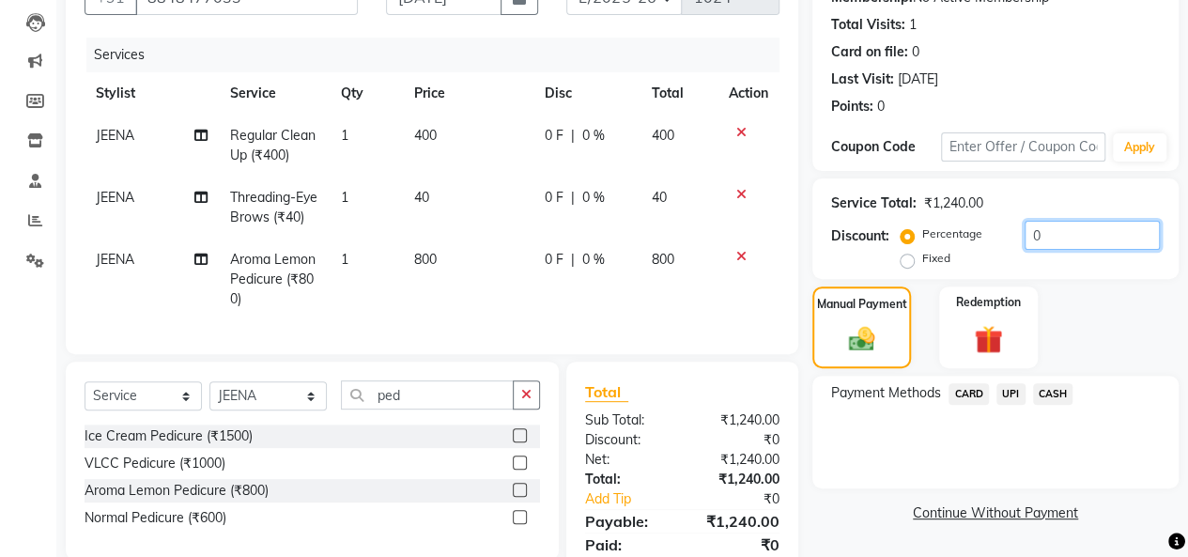
click at [1077, 233] on input "0" at bounding box center [1092, 235] width 135 height 29
type input "10"
click at [1014, 396] on span "UPI" at bounding box center [1011, 394] width 29 height 22
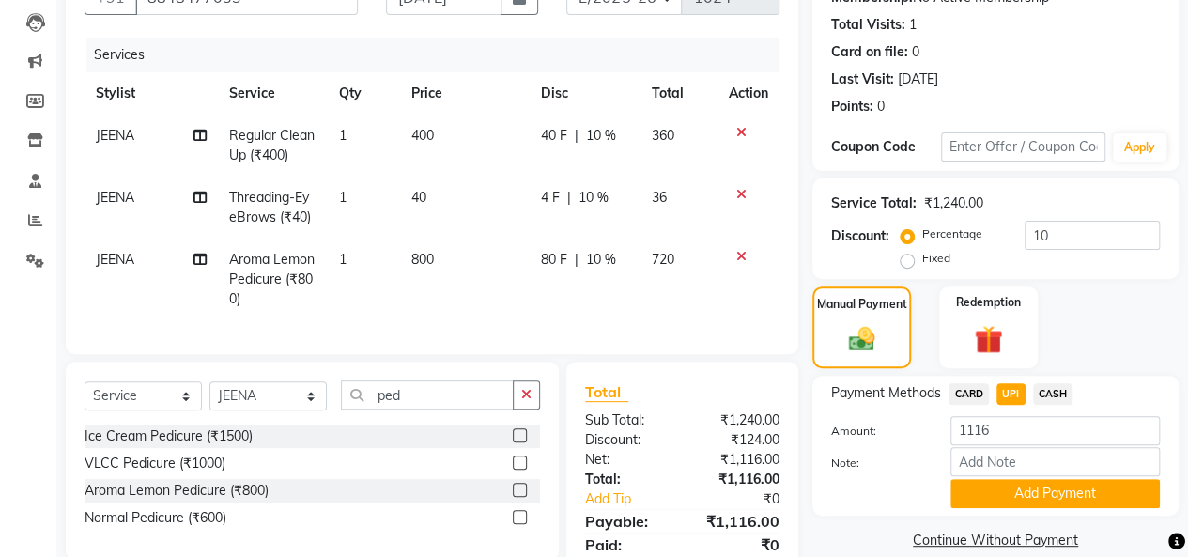
scroll to position [278, 0]
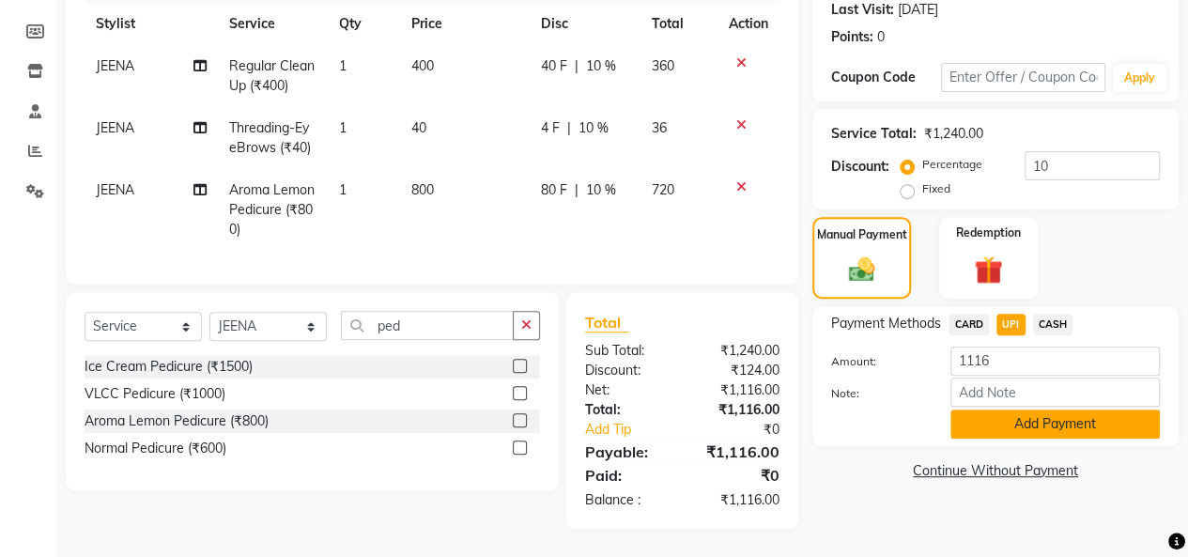
click at [1116, 411] on button "Add Payment" at bounding box center [1055, 424] width 209 height 29
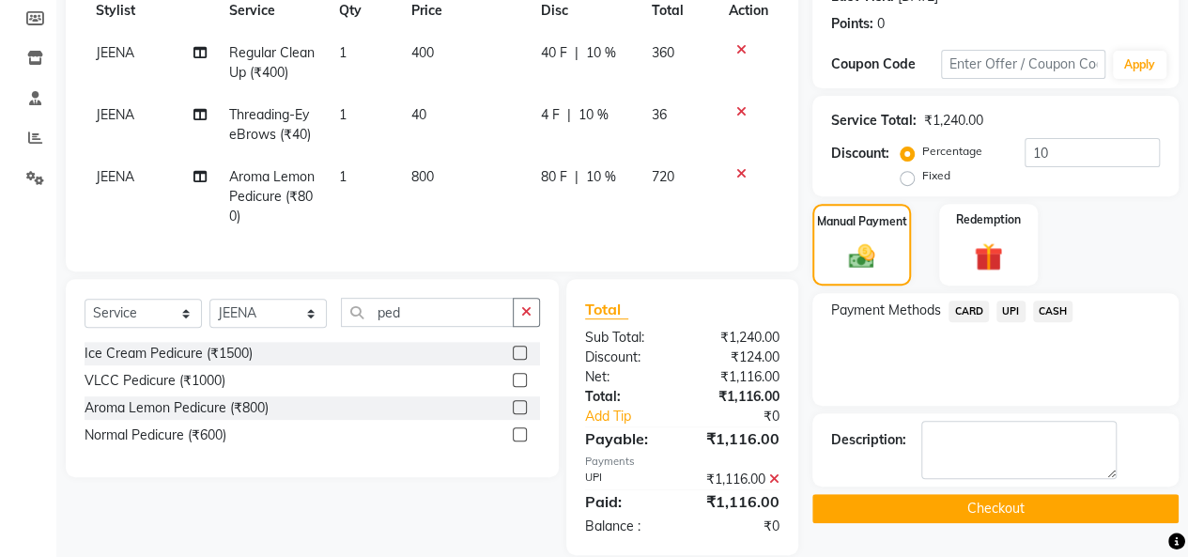
scroll to position [317, 0]
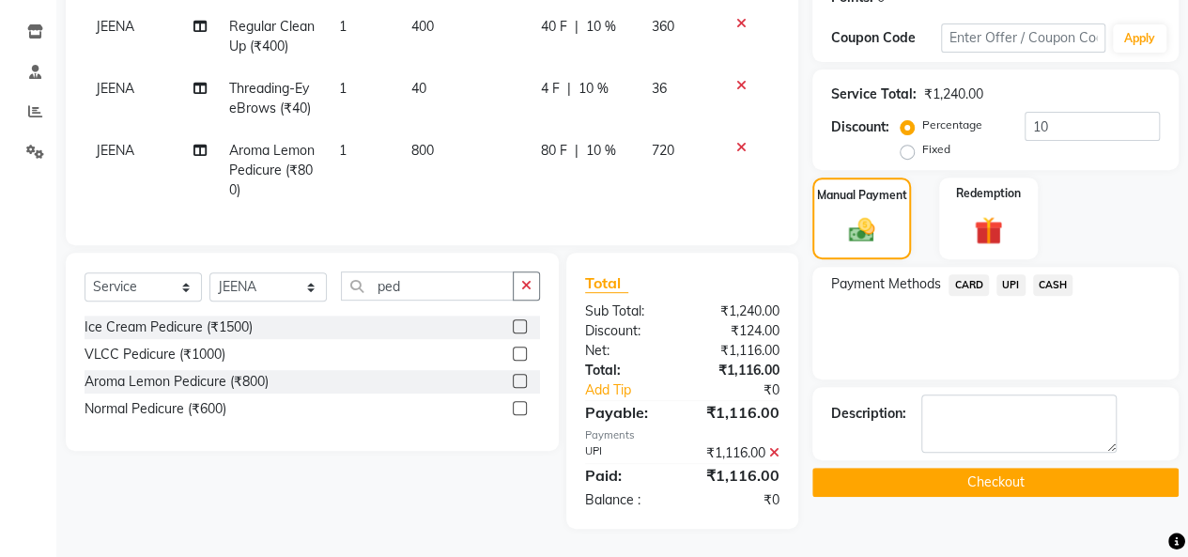
click at [977, 469] on button "Checkout" at bounding box center [996, 482] width 366 height 29
